Goal: Information Seeking & Learning: Learn about a topic

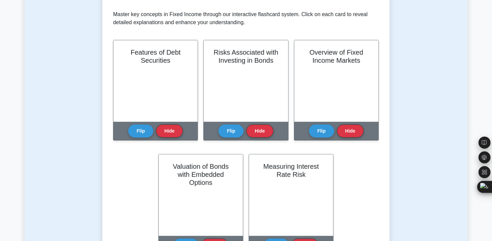
scroll to position [142, 0]
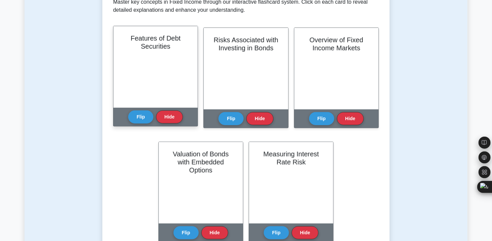
click at [172, 72] on div "Features of Debt Securities" at bounding box center [155, 67] width 84 height 82
click at [172, 99] on div "Features of Debt Securities" at bounding box center [155, 67] width 84 height 82
click at [172, 116] on button "Hide" at bounding box center [169, 116] width 27 height 13
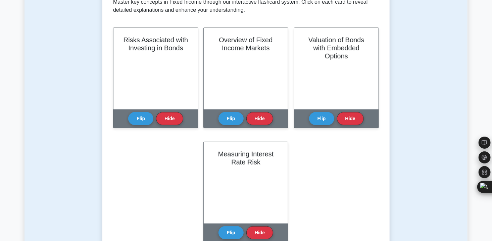
click at [172, 116] on button "Hide" at bounding box center [169, 118] width 27 height 13
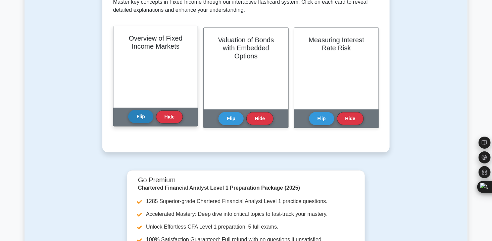
click at [144, 118] on button "Flip" at bounding box center [140, 116] width 25 height 13
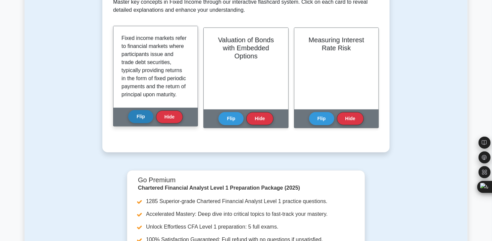
click at [144, 118] on button "Flip" at bounding box center [140, 116] width 25 height 13
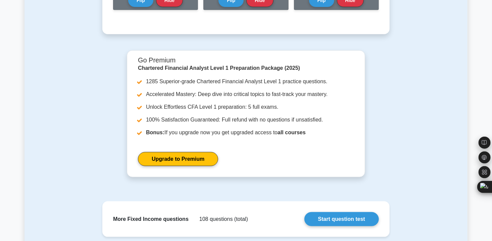
scroll to position [270, 0]
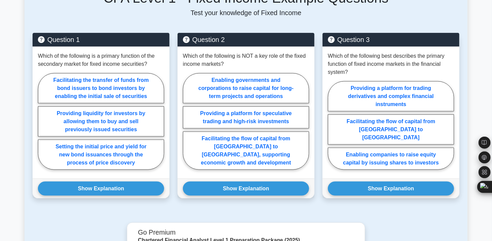
scroll to position [330, 0]
